Goal: Obtain resource: Download file/media

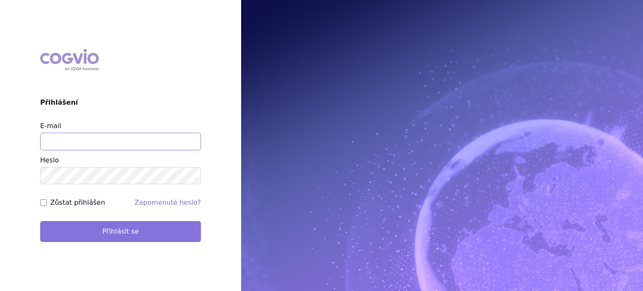
type input "[EMAIL_ADDRESS][DOMAIN_NAME]"
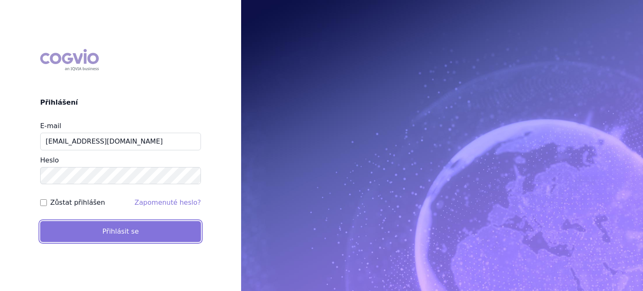
click at [146, 234] on button "Přihlásit se" at bounding box center [120, 231] width 161 height 21
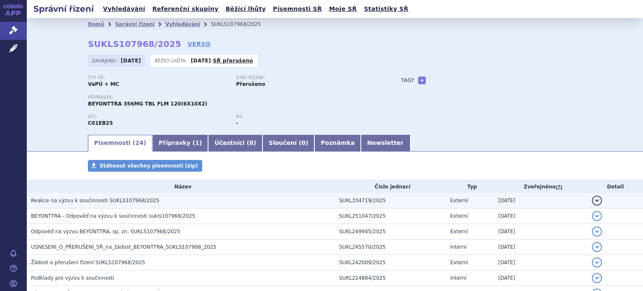
click at [78, 202] on span "Reakce na výzvu k součinnosti SUKLS107968/2025" at bounding box center [95, 201] width 129 height 6
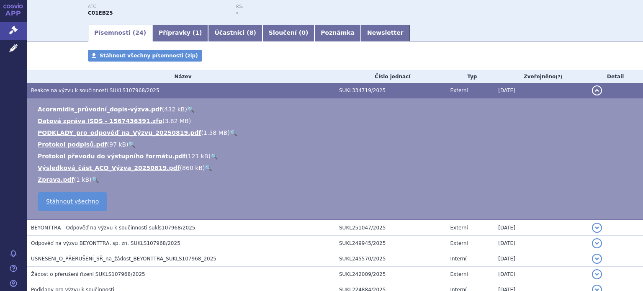
scroll to position [108, 0]
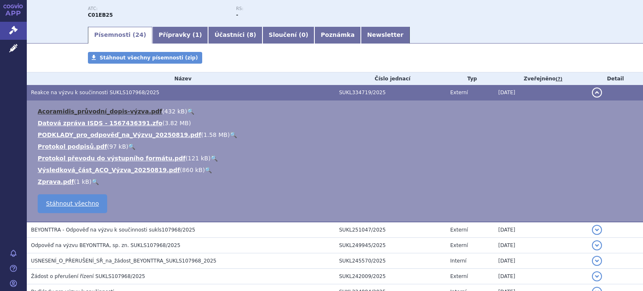
click at [95, 112] on link "Acoramidis_průvodní_dopis-výzva.pdf" at bounding box center [100, 111] width 124 height 7
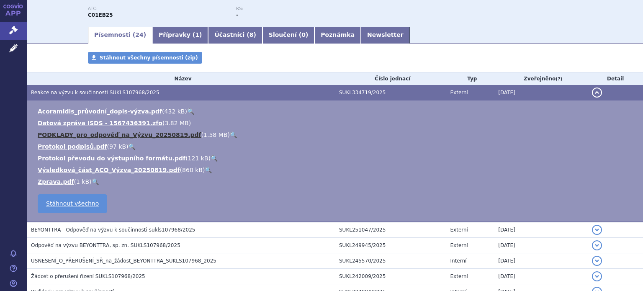
click at [76, 135] on link "PODKLADY_pro_odpověď_na_Výzvu_20250819.pdf" at bounding box center [120, 134] width 164 height 7
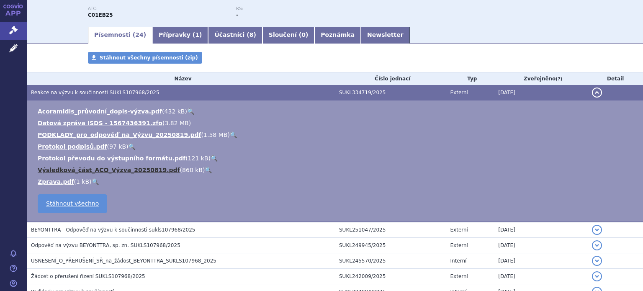
click at [99, 172] on link "Výsledková_část_ACO_Výzva_20250819.pdf" at bounding box center [109, 170] width 142 height 7
